Goal: Information Seeking & Learning: Learn about a topic

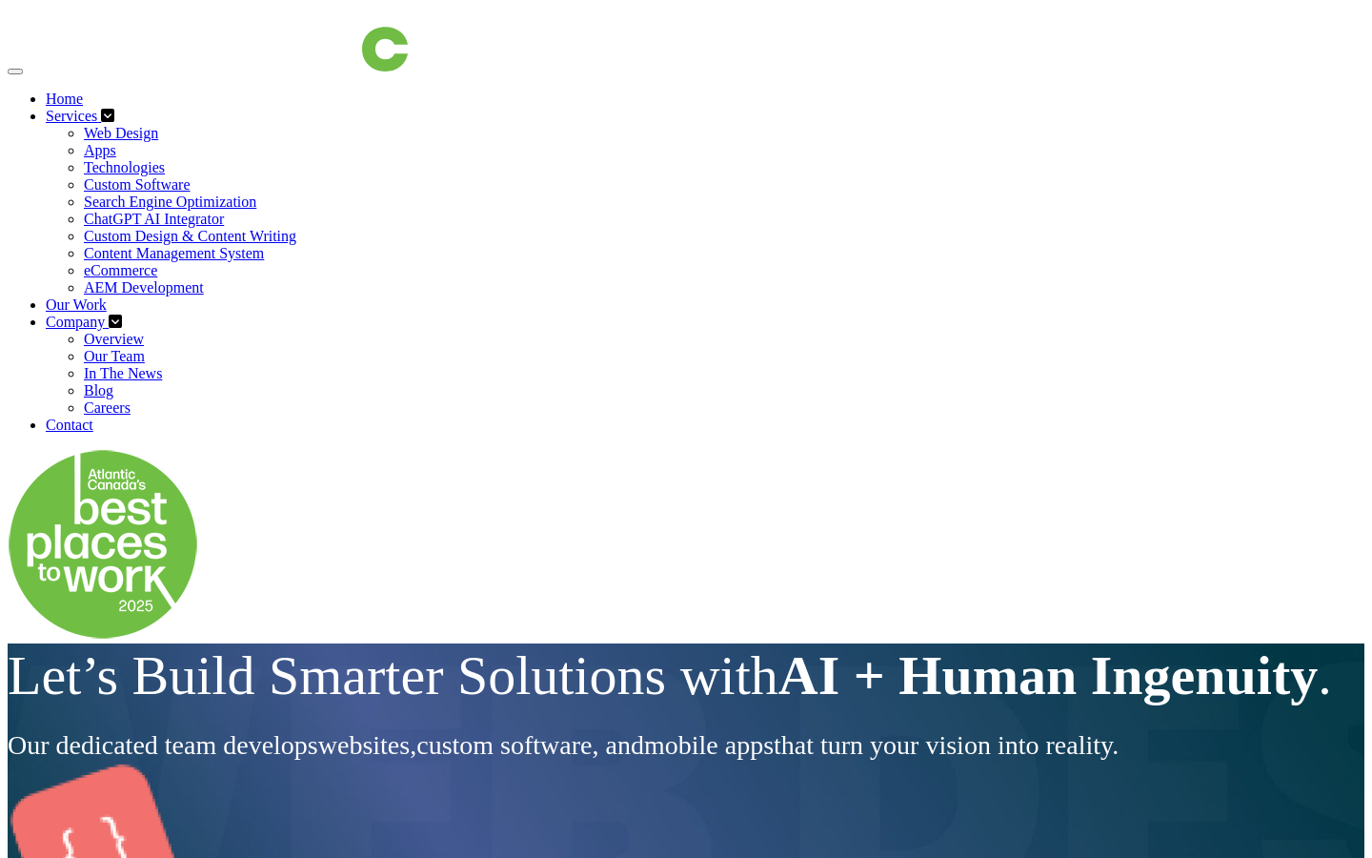
click at [101, 108] on link "Services" at bounding box center [73, 116] width 55 height 16
click at [158, 131] on link "Web Design" at bounding box center [121, 133] width 74 height 16
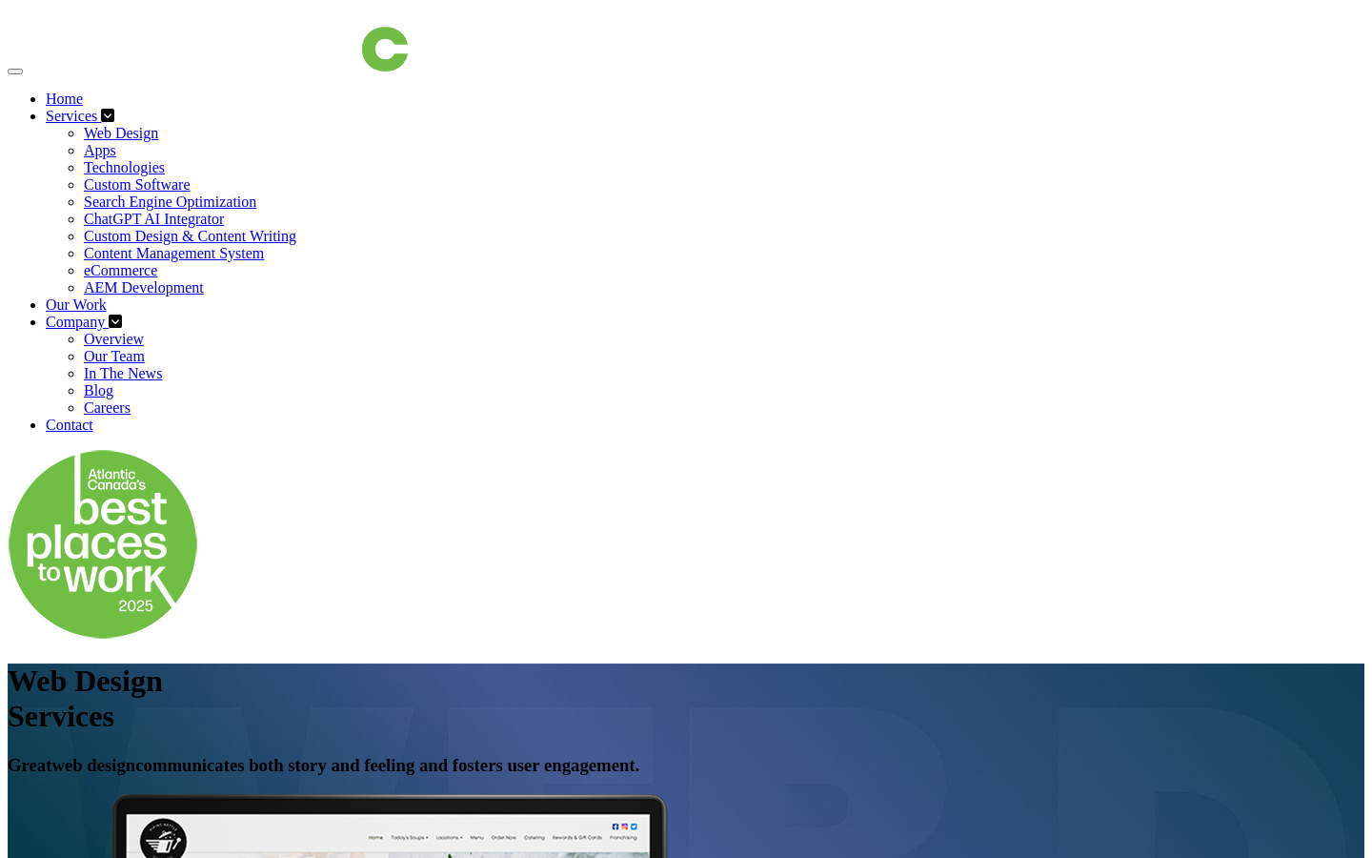
click at [101, 108] on link "Services" at bounding box center [73, 116] width 55 height 16
click at [107, 296] on link "Our Work" at bounding box center [76, 304] width 61 height 16
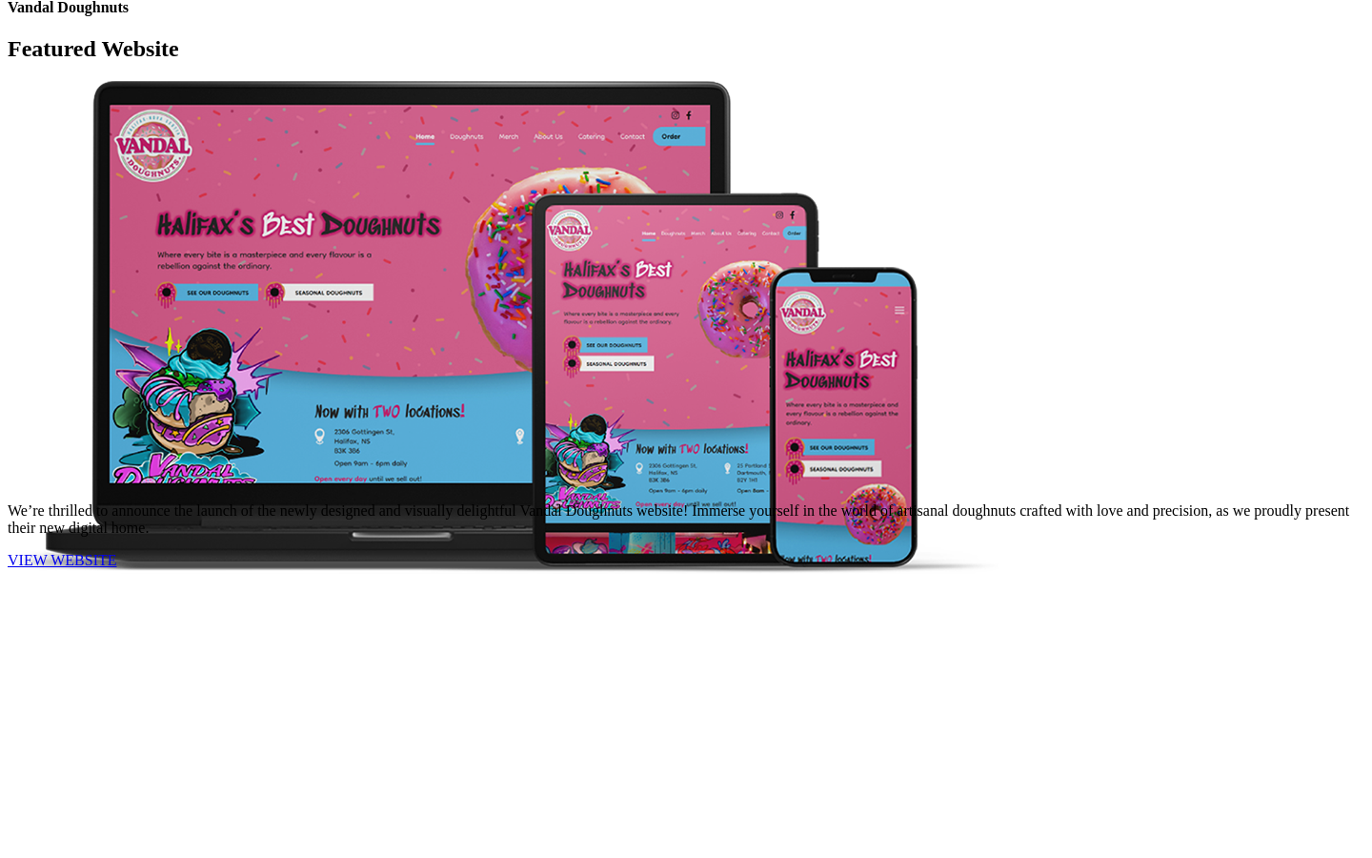
scroll to position [1143, 0]
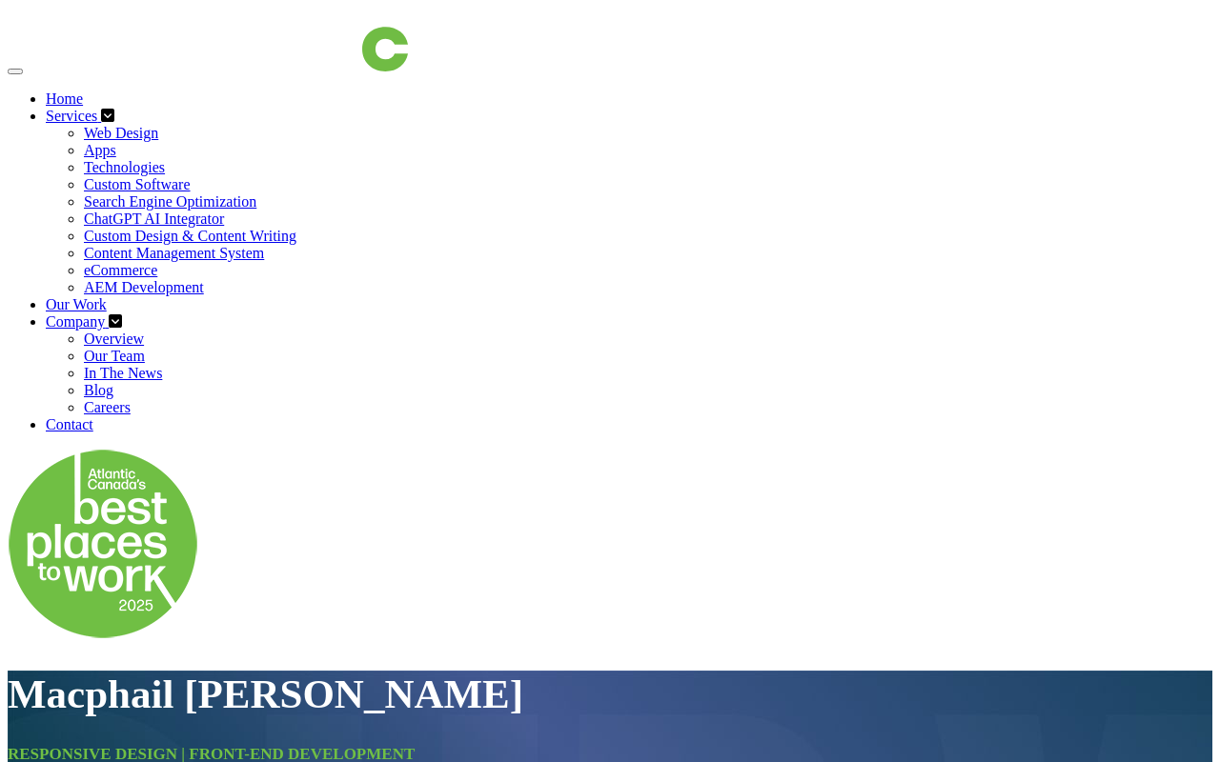
click at [160, 51] on img at bounding box center [217, 40] width 381 height 64
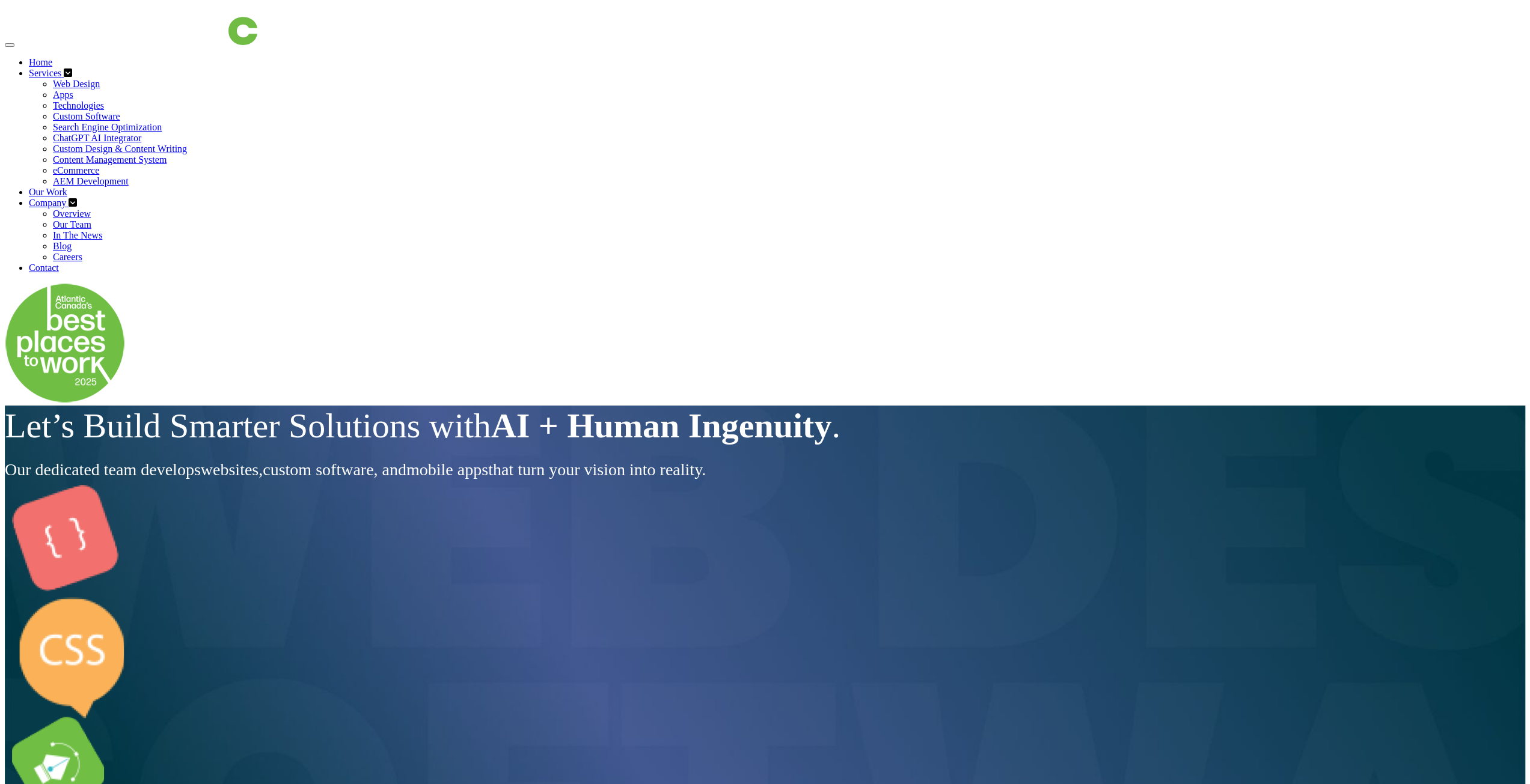
click at [86, 59] on nav "Home Services Web Design Apps Technologies Custom Software Search Engine Optimi…" at bounding box center [765, 206] width 1521 height 401
click at [86, 45] on img at bounding box center [137, 25] width 240 height 40
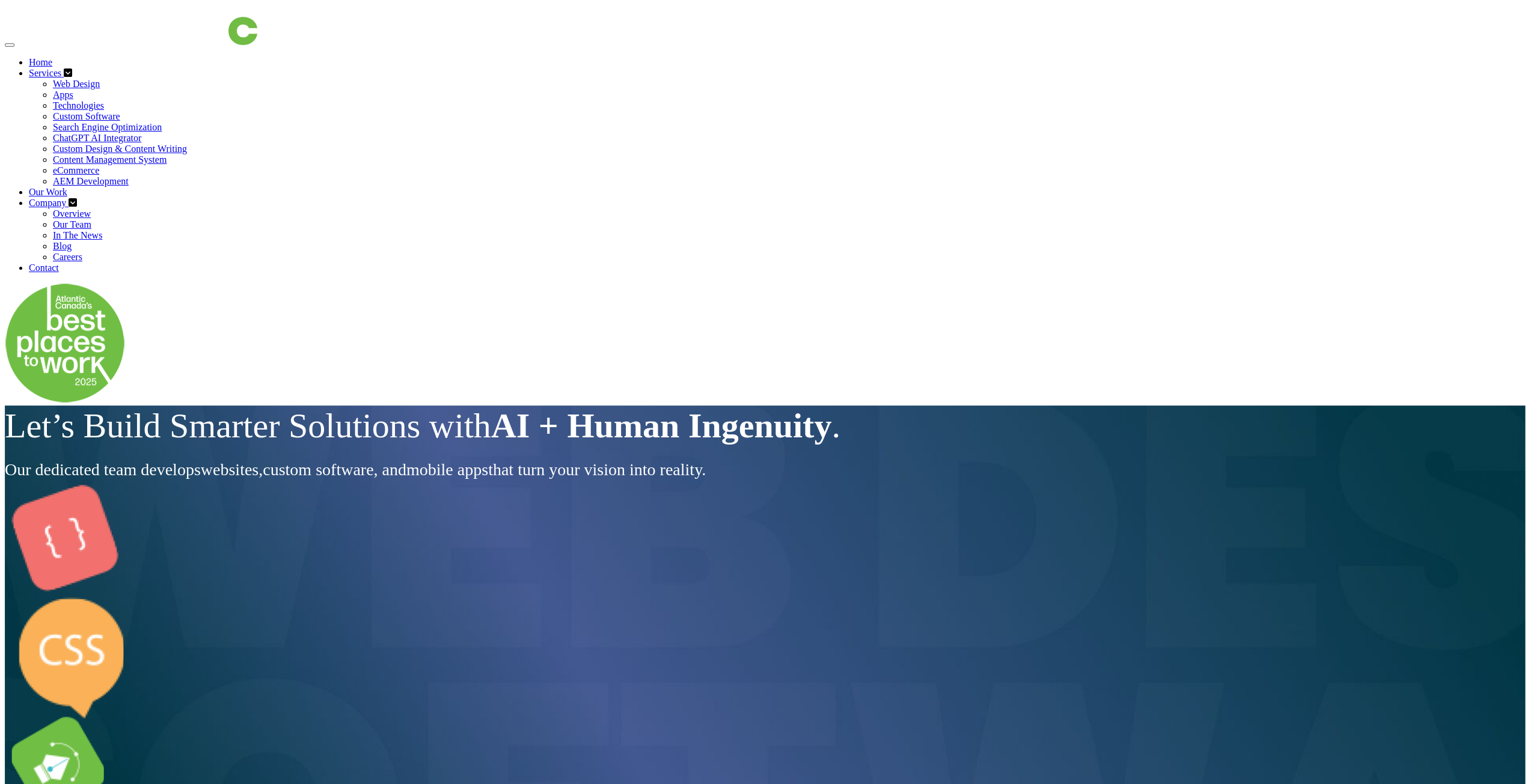
click at [134, 45] on img at bounding box center [137, 25] width 240 height 40
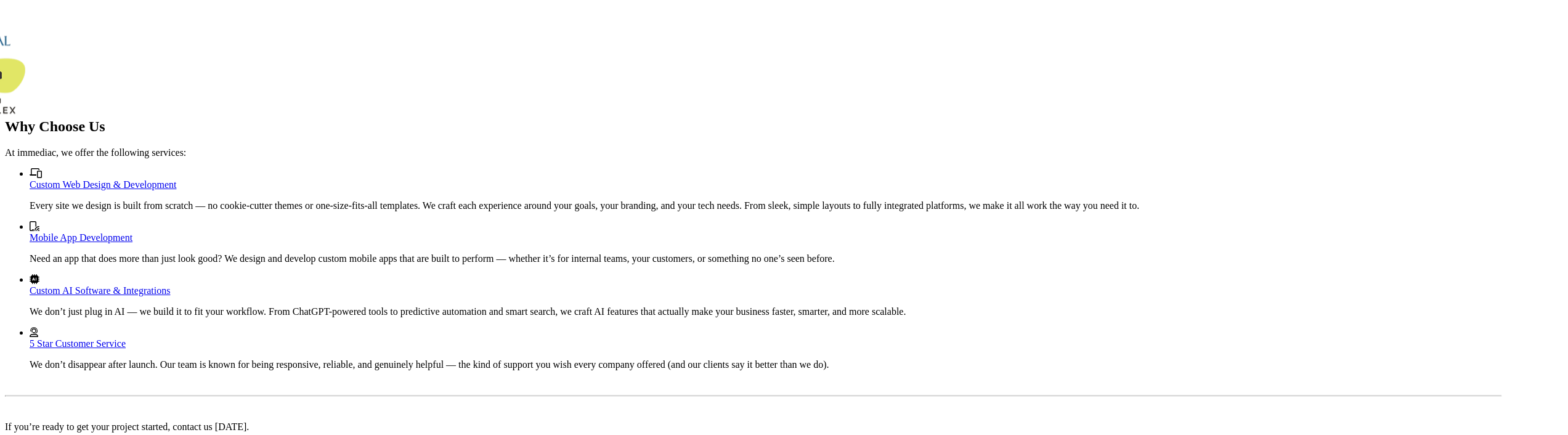
scroll to position [2094, 0]
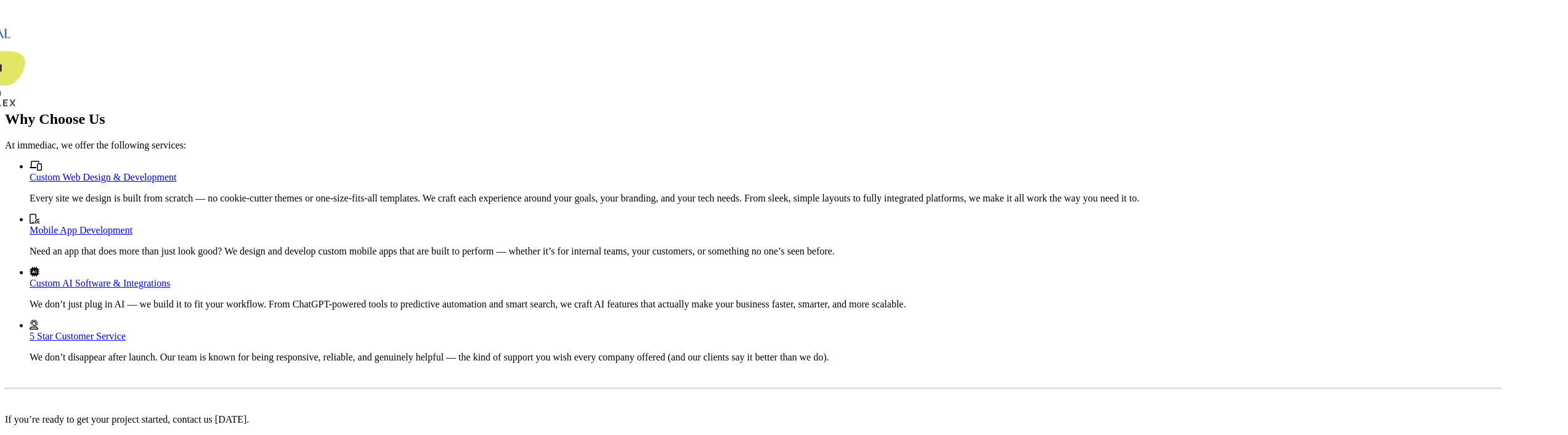
scroll to position [1998, 0]
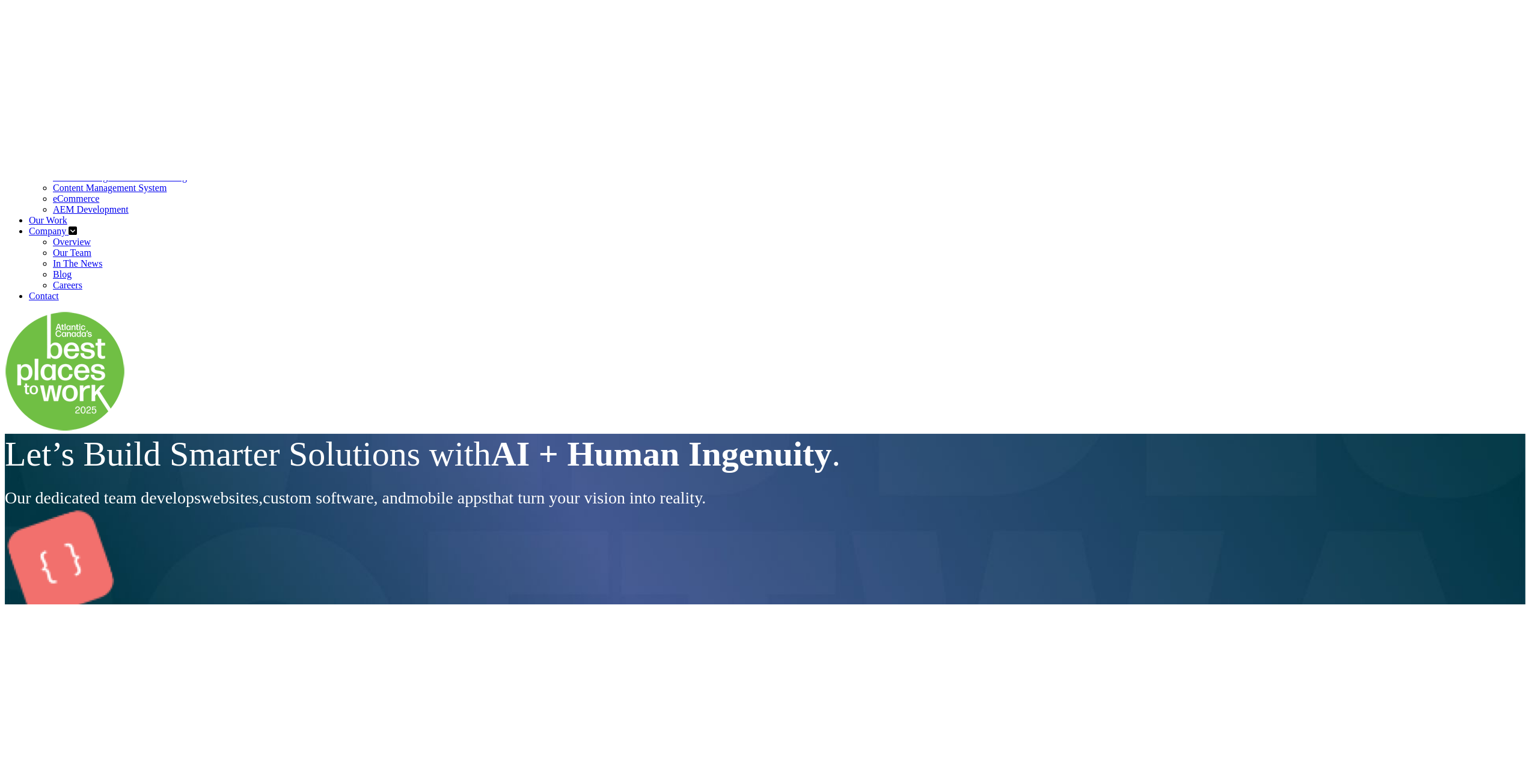
scroll to position [240, 0]
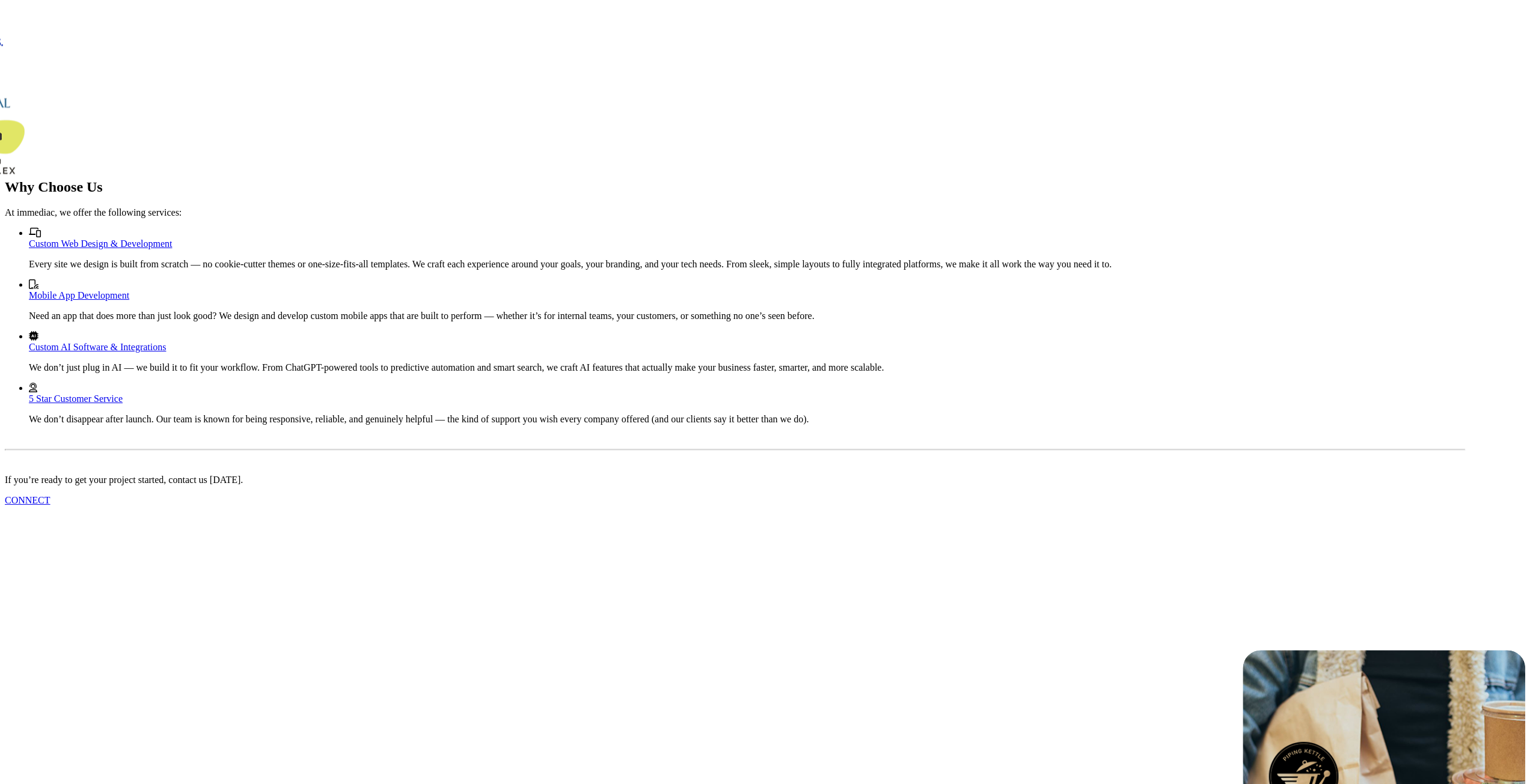
scroll to position [2362, 0]
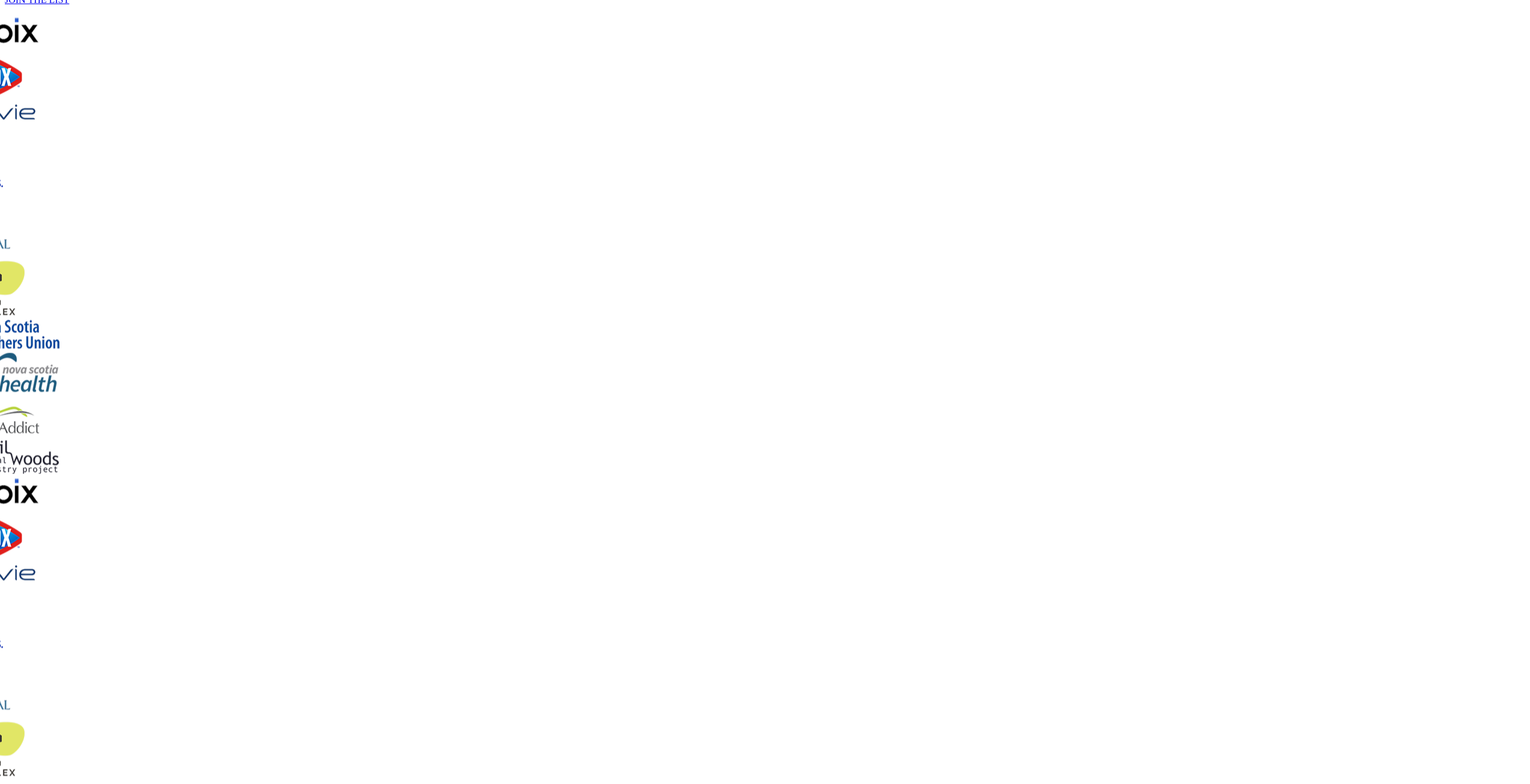
scroll to position [1798, 0]
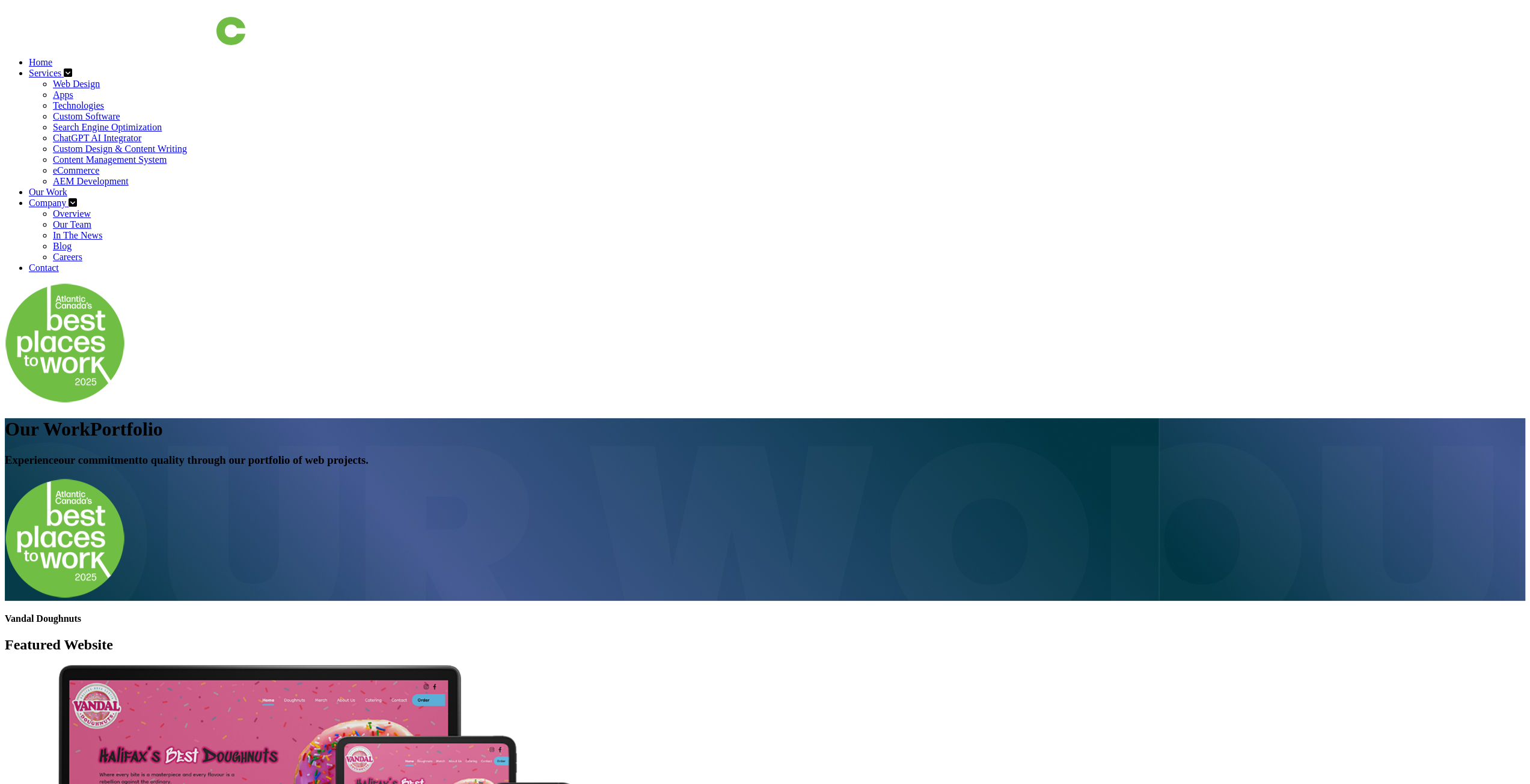
click at [91, 209] on link "Overview" at bounding box center [72, 214] width 38 height 10
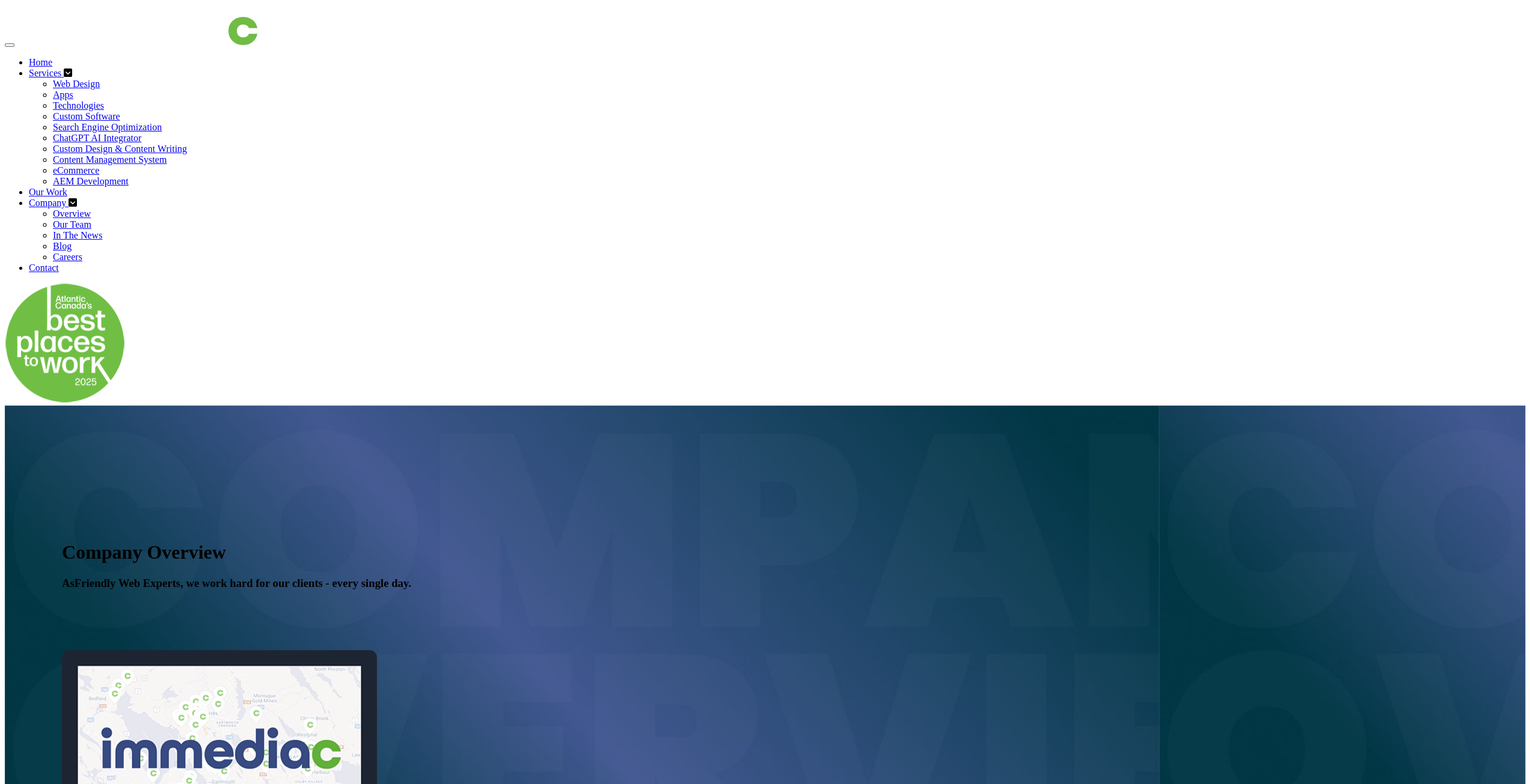
click at [59, 262] on link "Contact" at bounding box center [44, 267] width 30 height 10
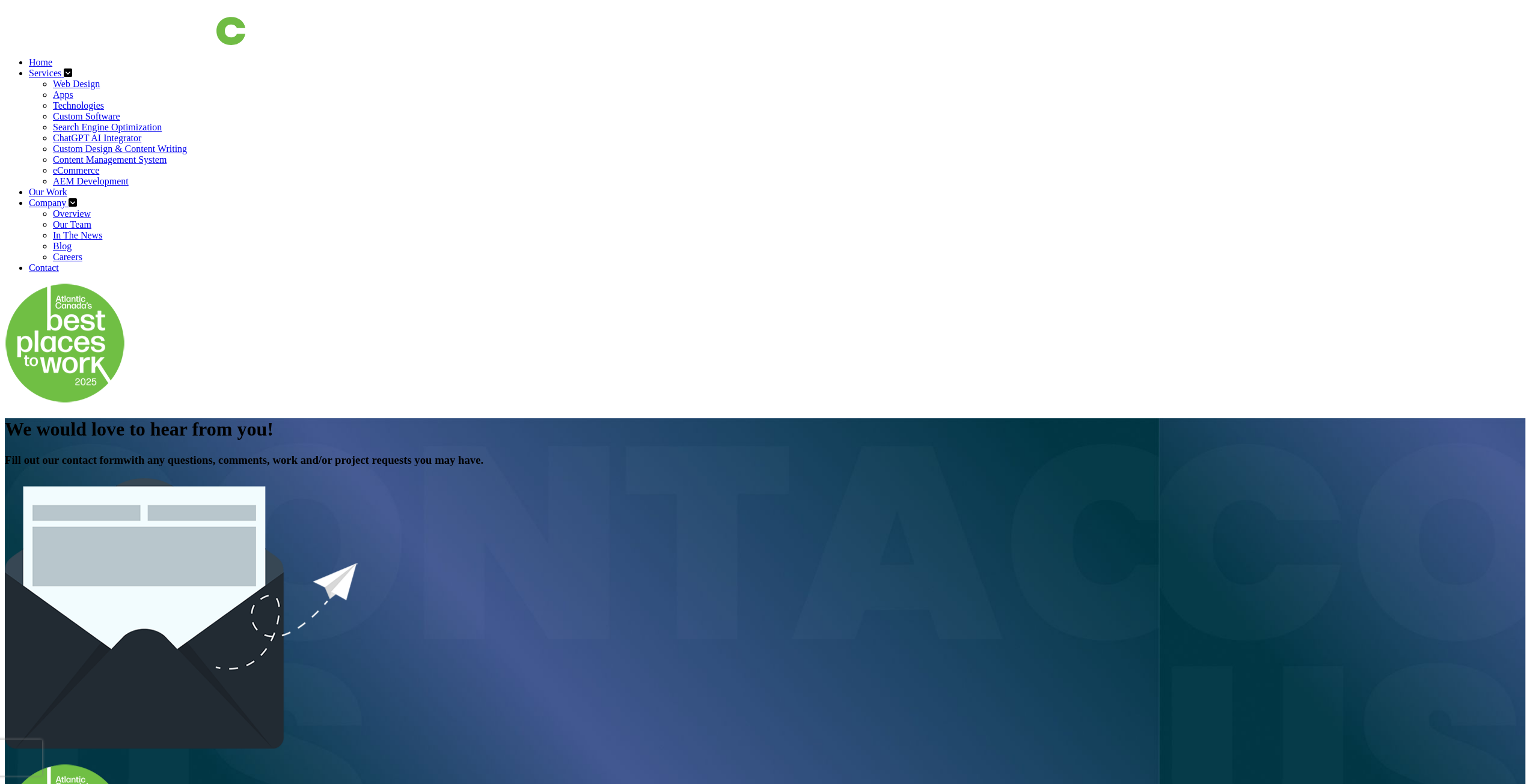
click at [100, 79] on link "Web Design" at bounding box center [76, 84] width 47 height 10
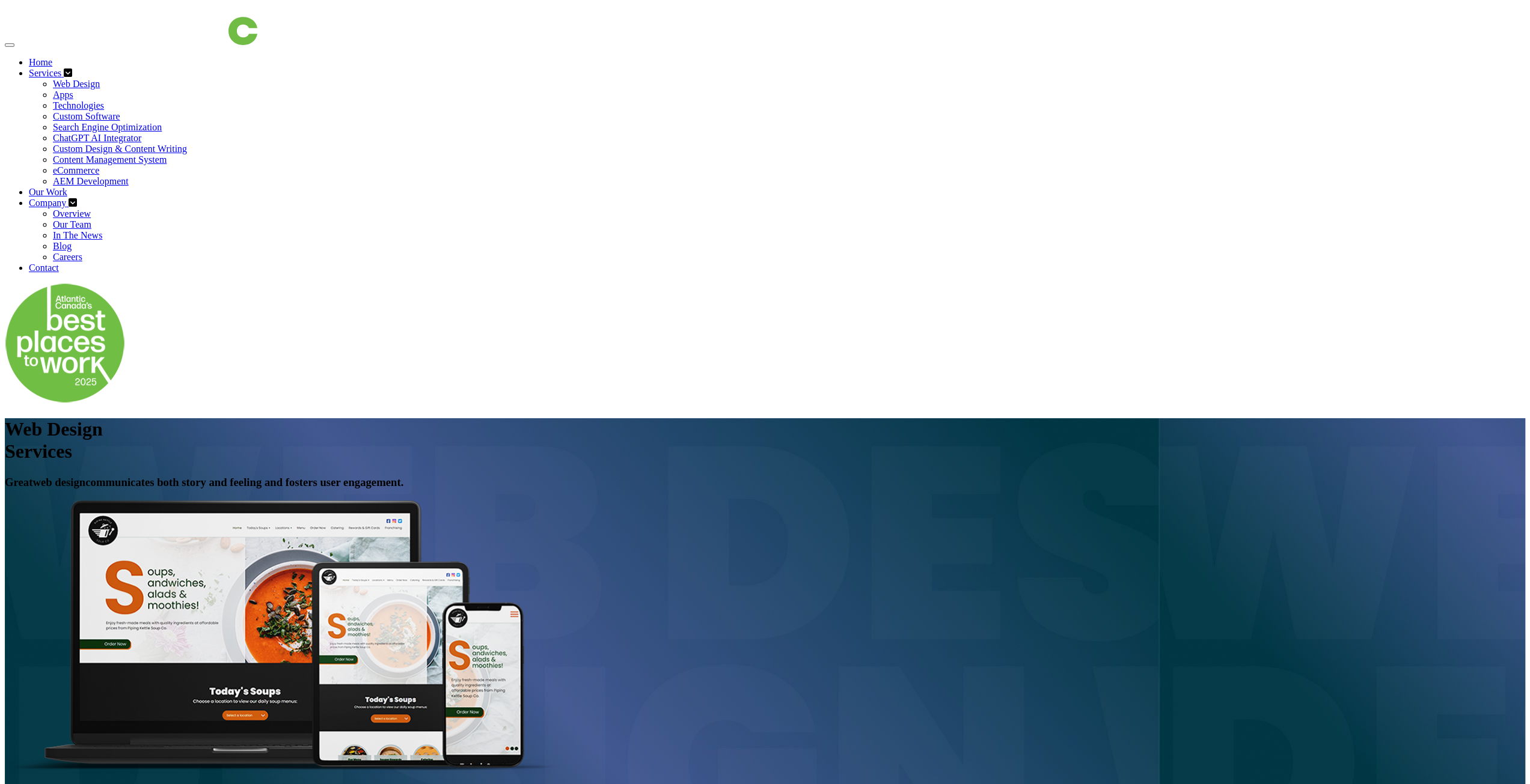
click at [68, 187] on link "Our Work" at bounding box center [48, 192] width 38 height 10
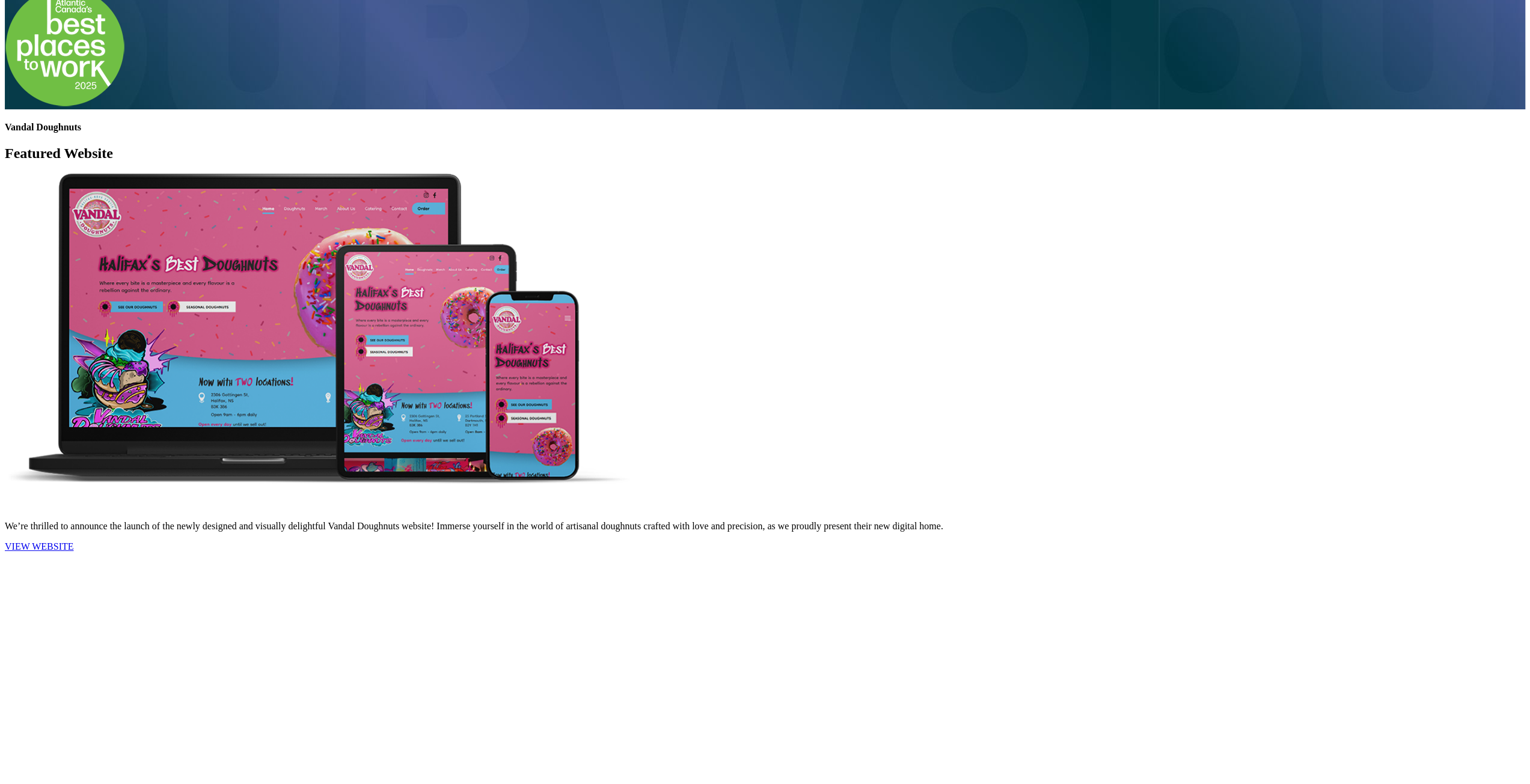
scroll to position [601, 0]
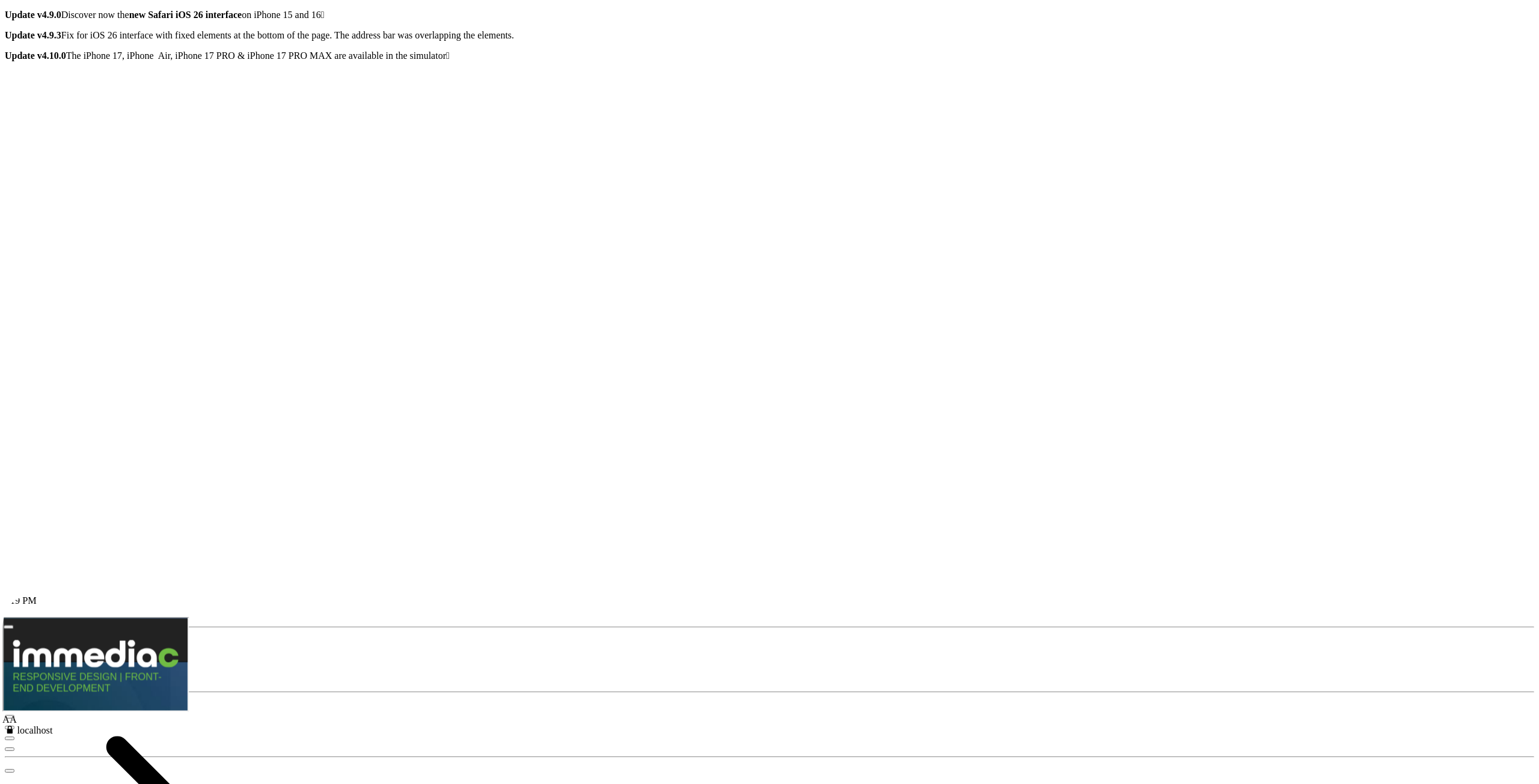
click at [25, 541] on icon "NEW" at bounding box center [15, 649] width 20 height 10
radio input "true"
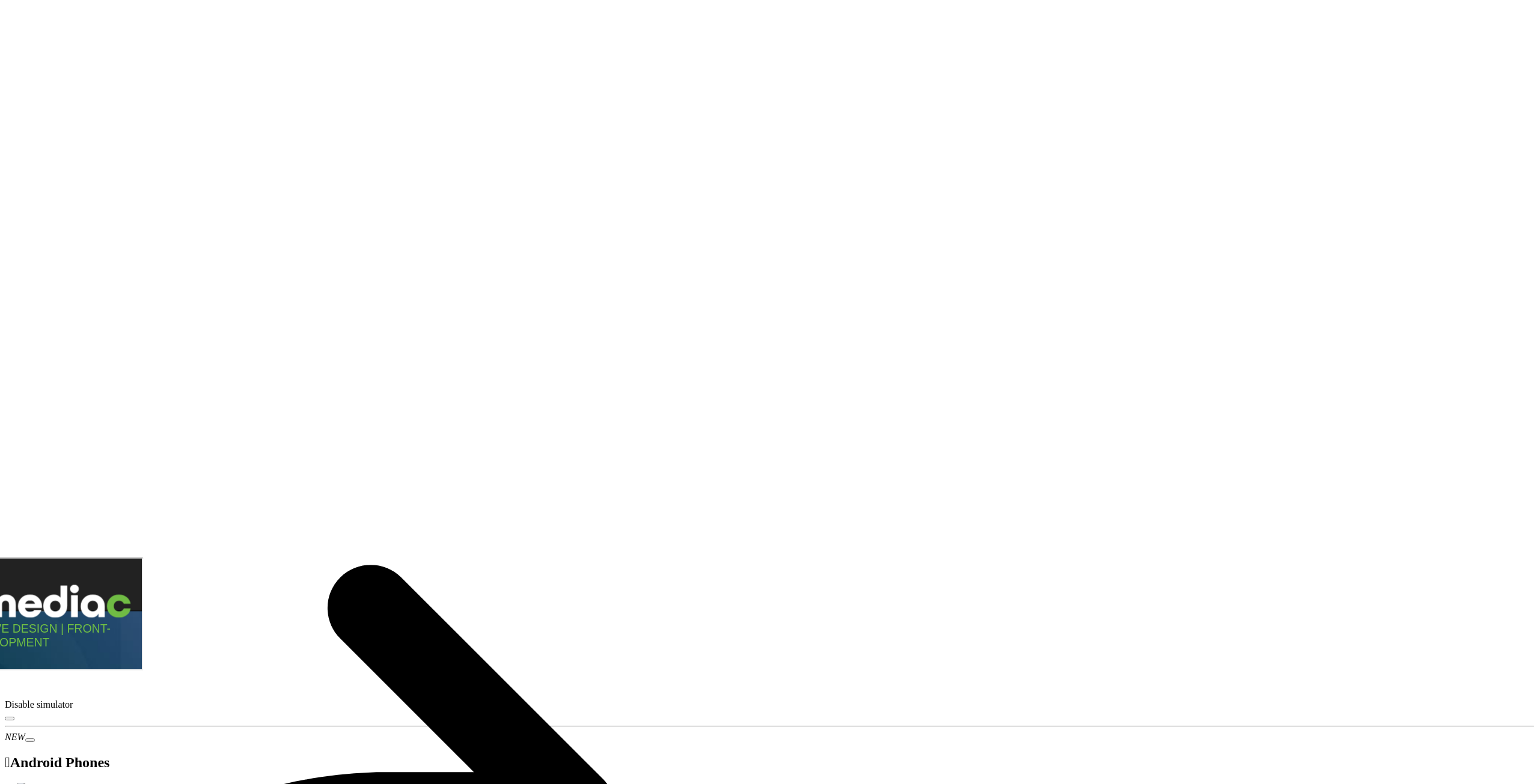
click at [9, 541] on icon "button" at bounding box center [9, 719] width 0 height 0
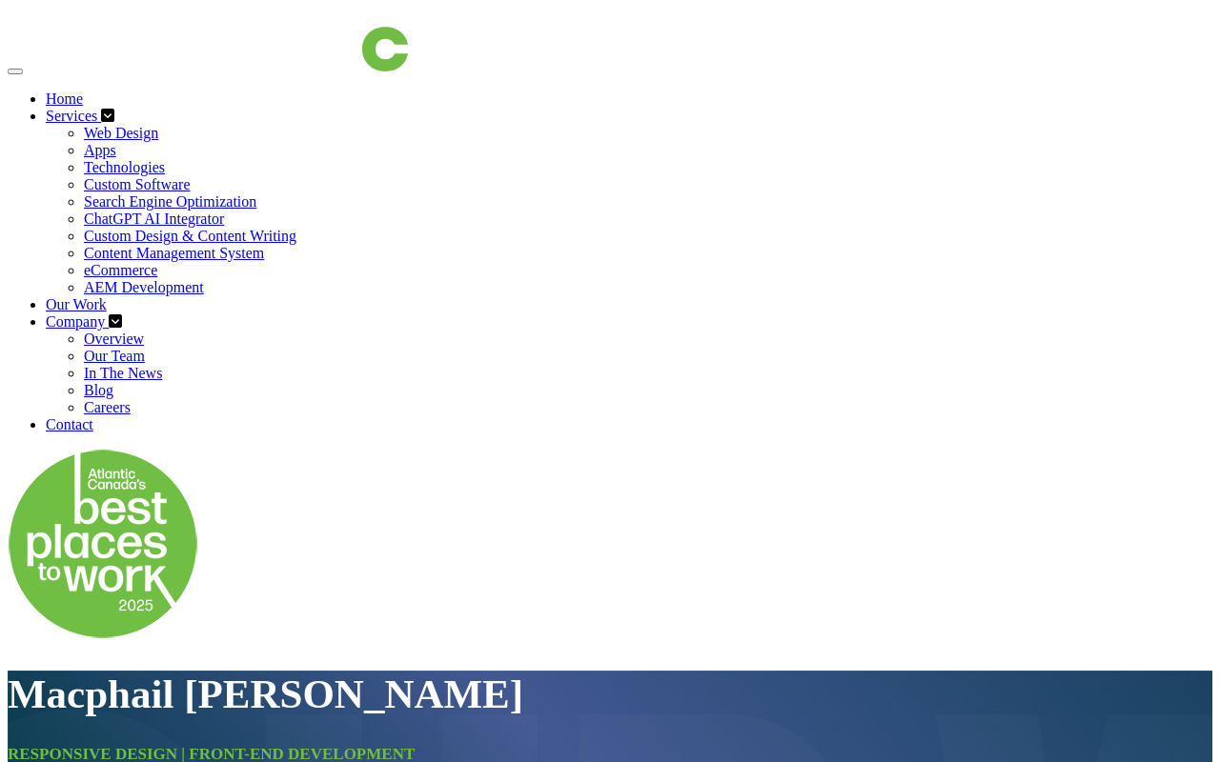
click at [107, 296] on link "Our Work" at bounding box center [76, 304] width 61 height 16
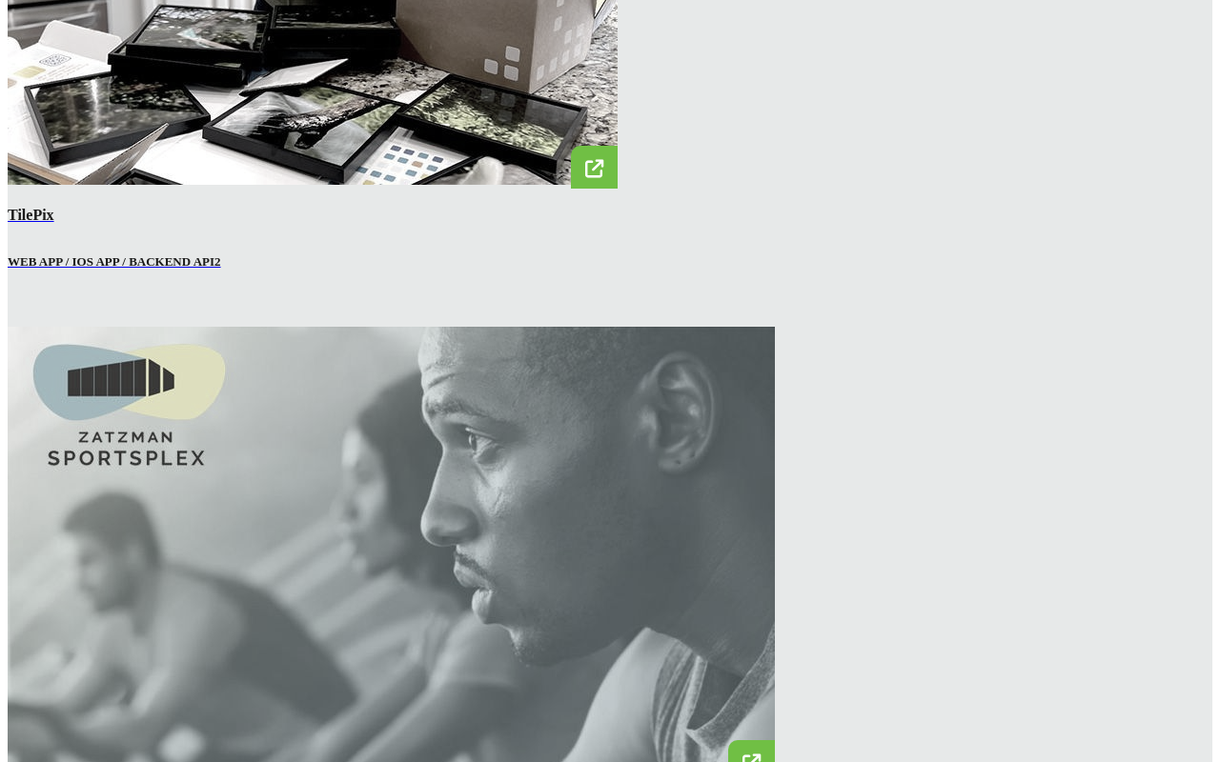
scroll to position [2763, 0]
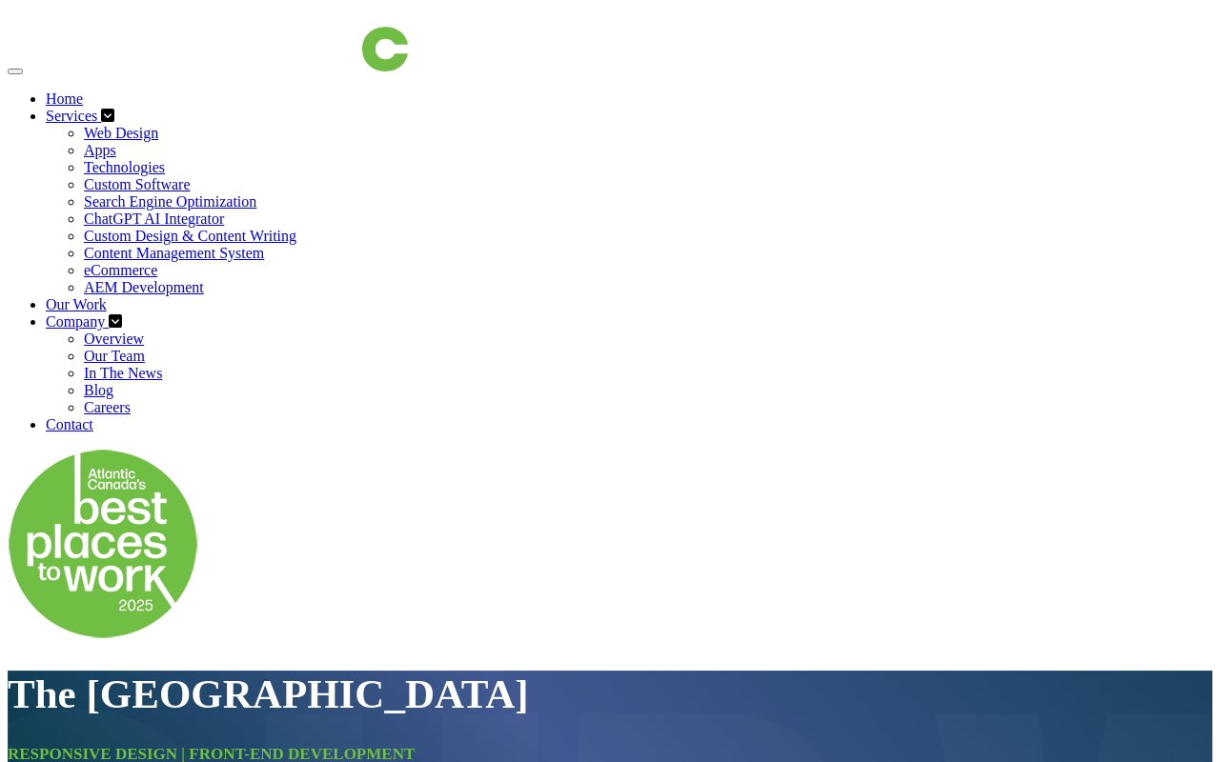
click at [187, 67] on img at bounding box center [217, 40] width 381 height 64
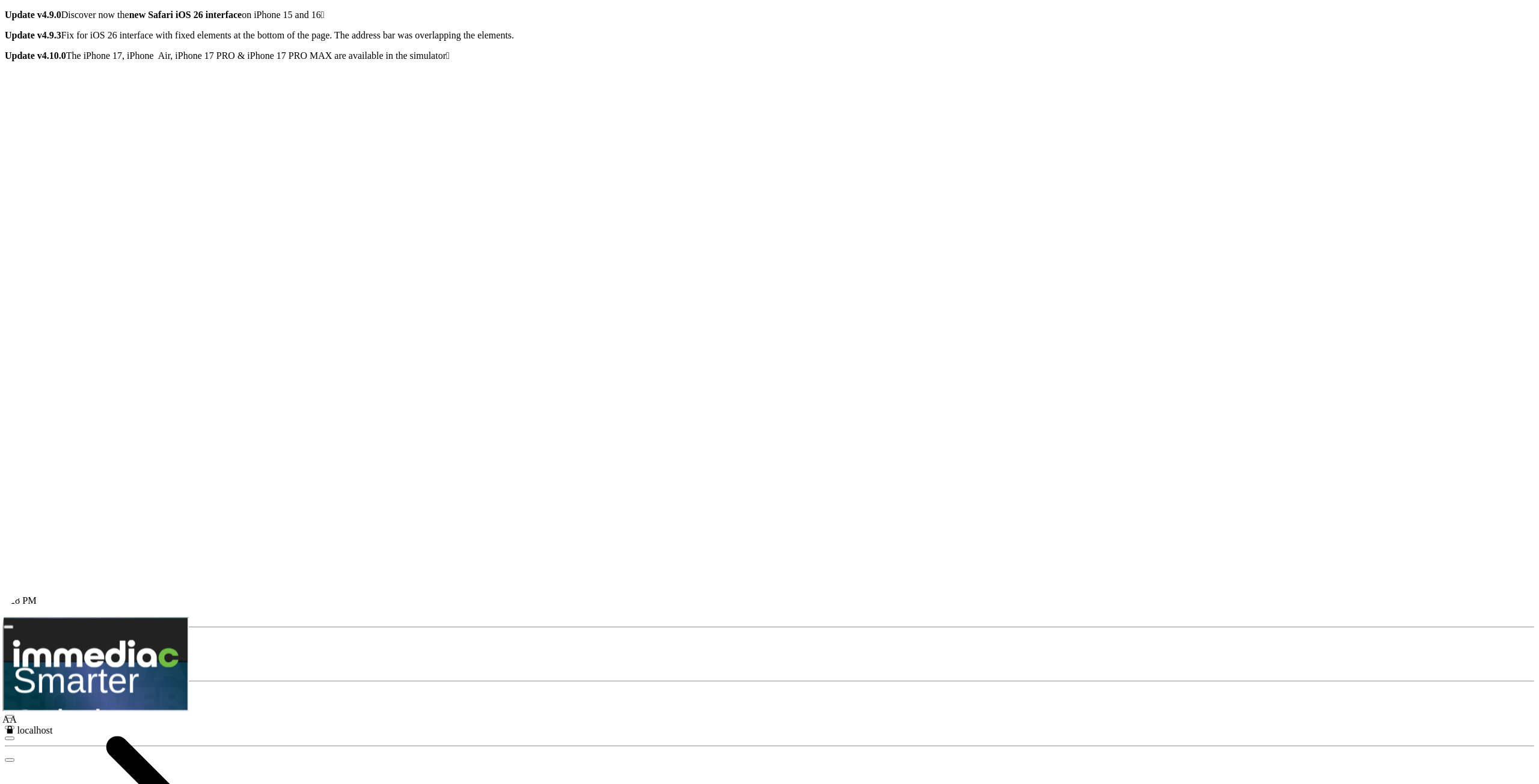
click at [25, 615] on icon "NEW" at bounding box center [15, 638] width 20 height 10
radio input "true"
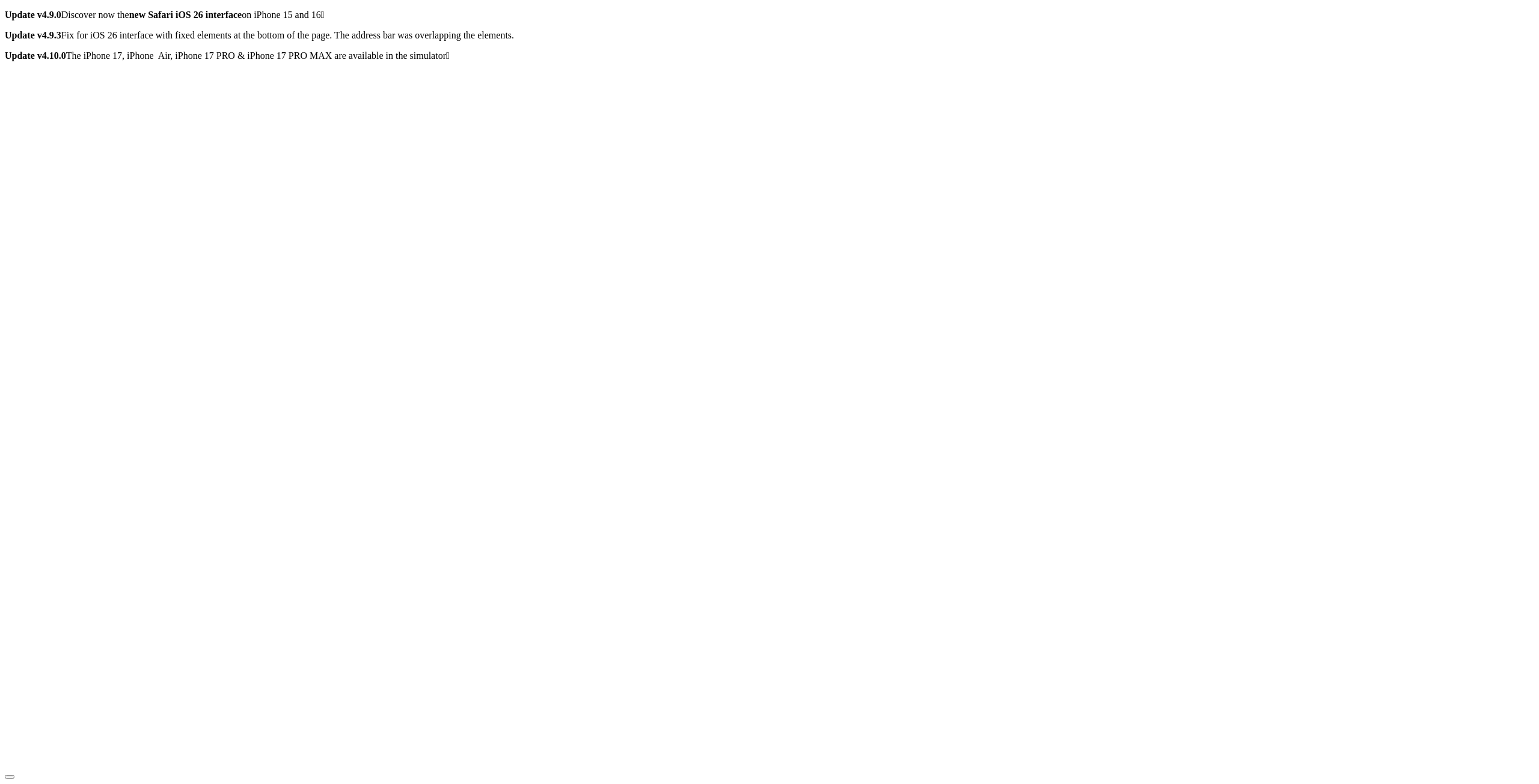
radio input "true"
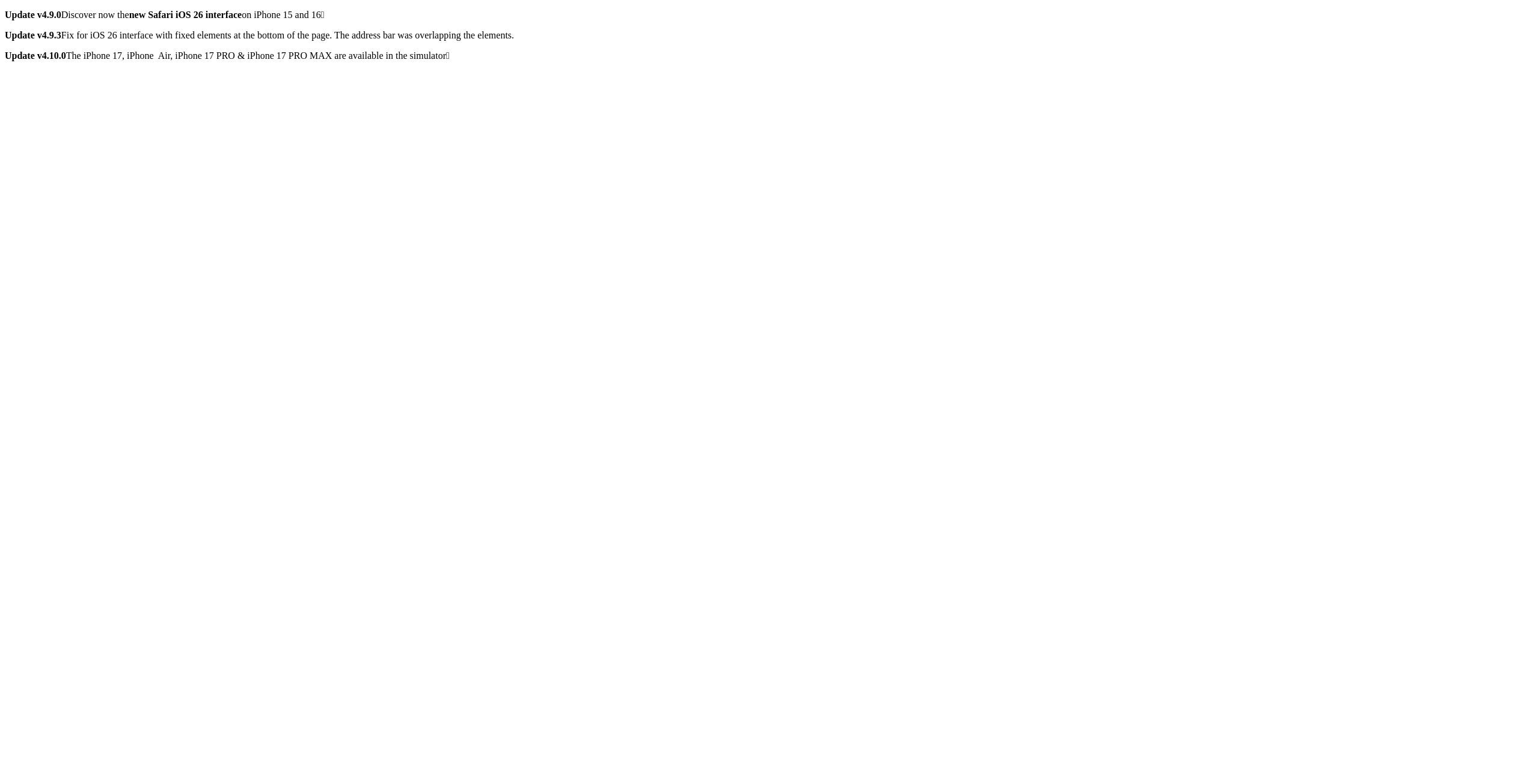
radio input "true"
click at [461, 310] on div "October [DATE] at 1:29 PM This is just an image. To change the URL use the Chro…" at bounding box center [770, 459] width 1530 height 776
